Goal: Browse casually

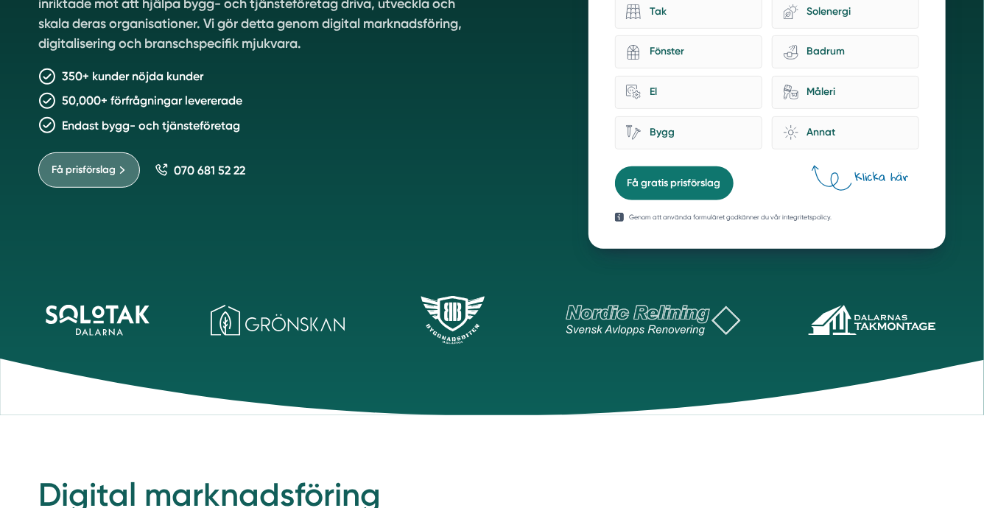
scroll to position [296, 0]
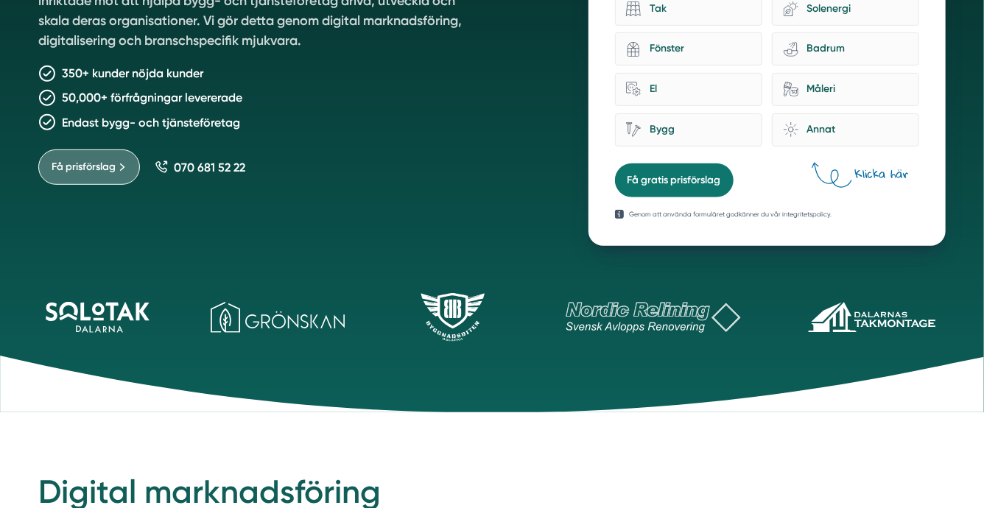
click at [30, 223] on div "Vi skapar tillväxt för bygg- och tjänsteföretag Smartproduktion är ett entrepre…" at bounding box center [492, 34] width 943 height 424
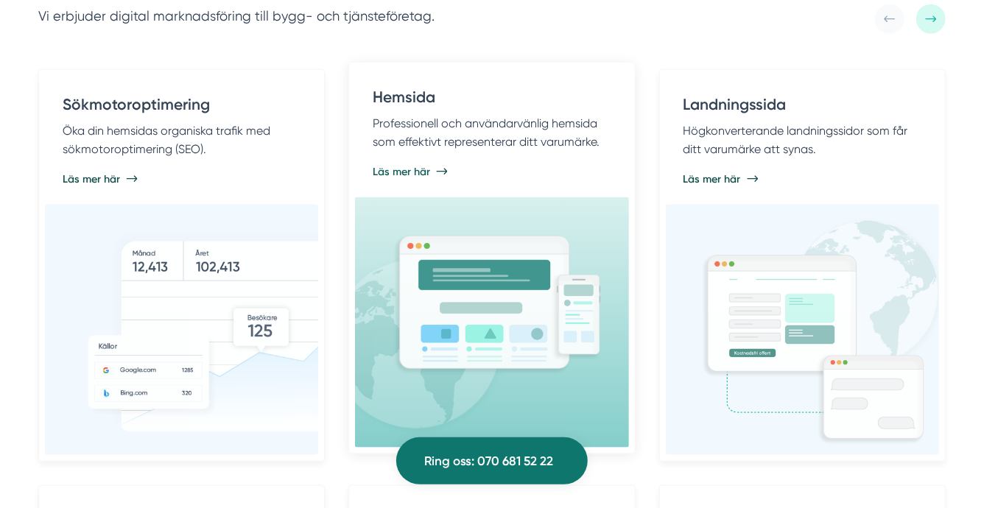
scroll to position [816, 0]
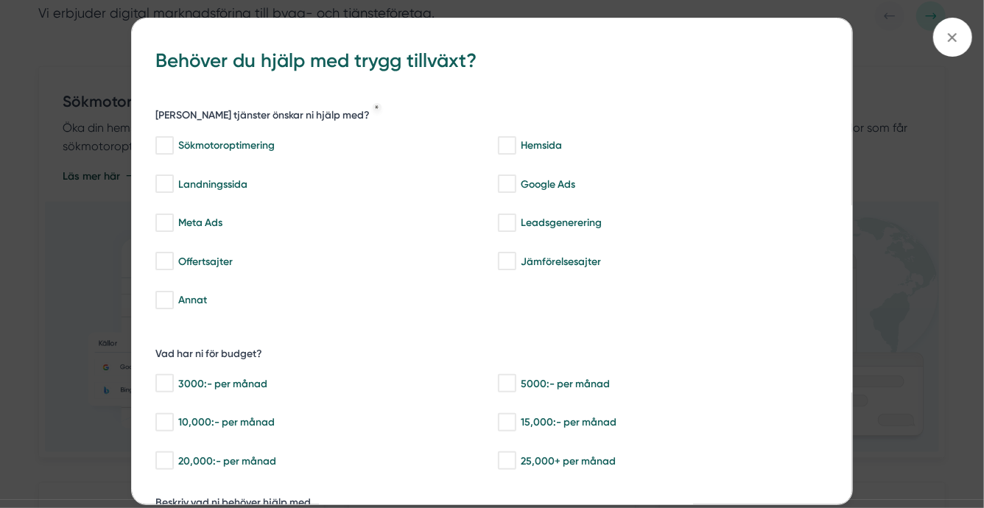
click at [955, 200] on div "bbc9b822-b2c6-488a-ab3e-9a2d59e49c7c Behöver du hjälp med trygg tillväxt? [PERS…" at bounding box center [492, 254] width 984 height 508
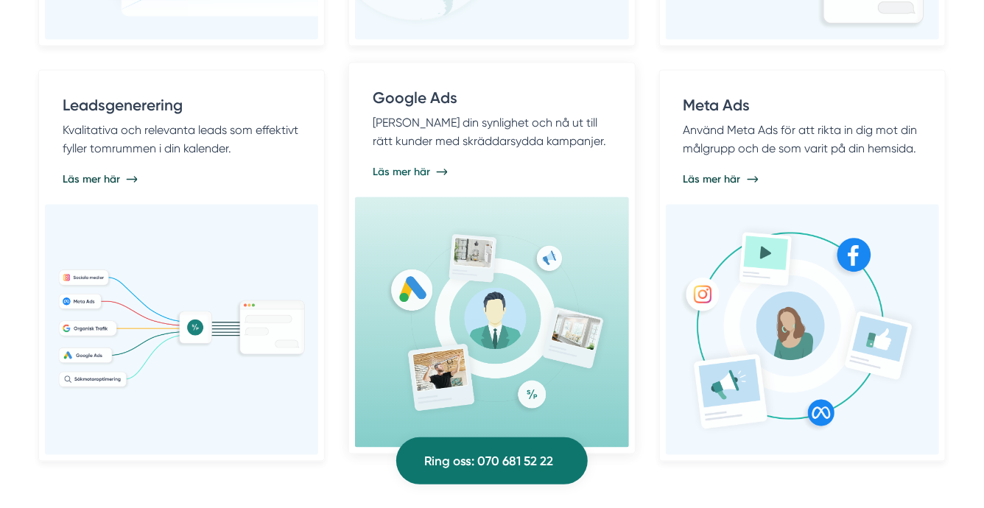
scroll to position [1237, 0]
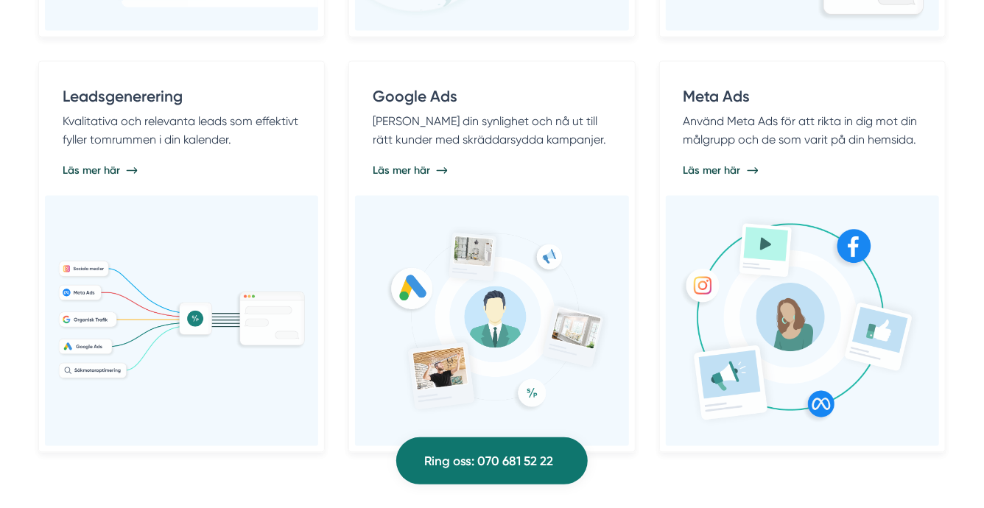
click at [645, 105] on div "Sökmotoroptimering Öka din hemsidas organiska trafik med sökmotoroptimering (SE…" at bounding box center [492, 49] width 908 height 808
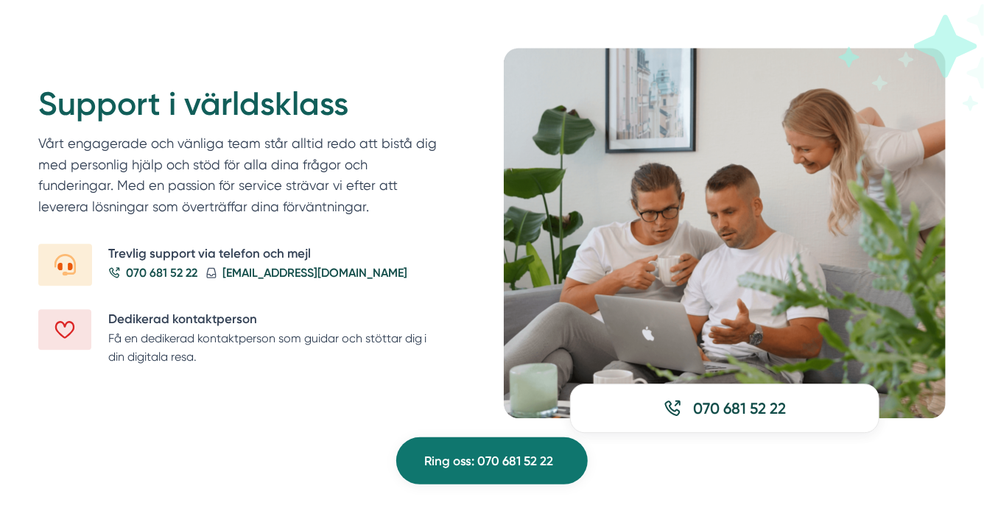
scroll to position [1762, 0]
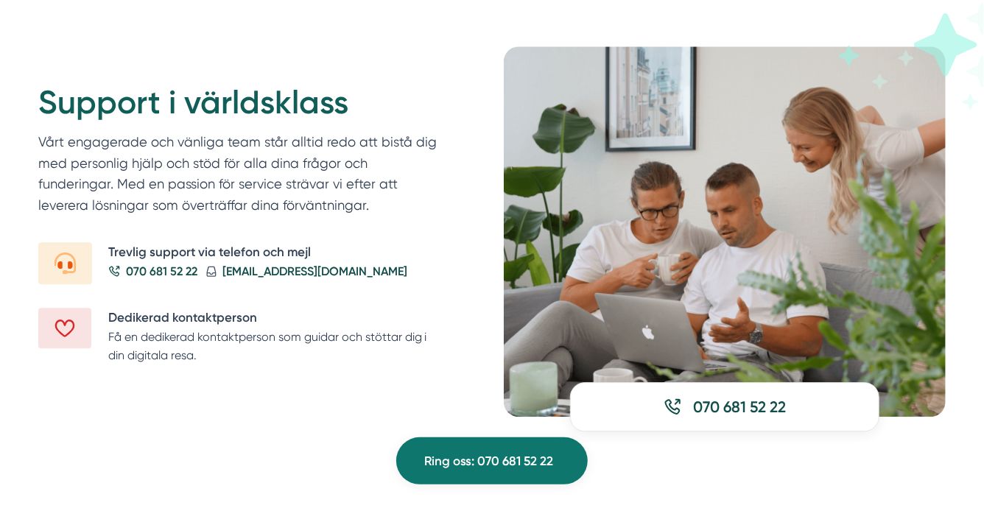
click at [458, 140] on div "Support i världsklass Vårt engagerade och vänliga team står alltid redo att bis…" at bounding box center [259, 227] width 442 height 363
click at [460, 146] on div "Support i världsklass Vårt engagerade och vänliga team står alltid redo att bis…" at bounding box center [259, 227] width 442 height 363
click at [188, 82] on h2 "Support i världsklass" at bounding box center [241, 107] width 407 height 50
click at [32, 127] on div "Support i världsklass Vårt engagerade och vänliga team står alltid redo att bis…" at bounding box center [492, 231] width 943 height 371
